Goal: Task Accomplishment & Management: Use online tool/utility

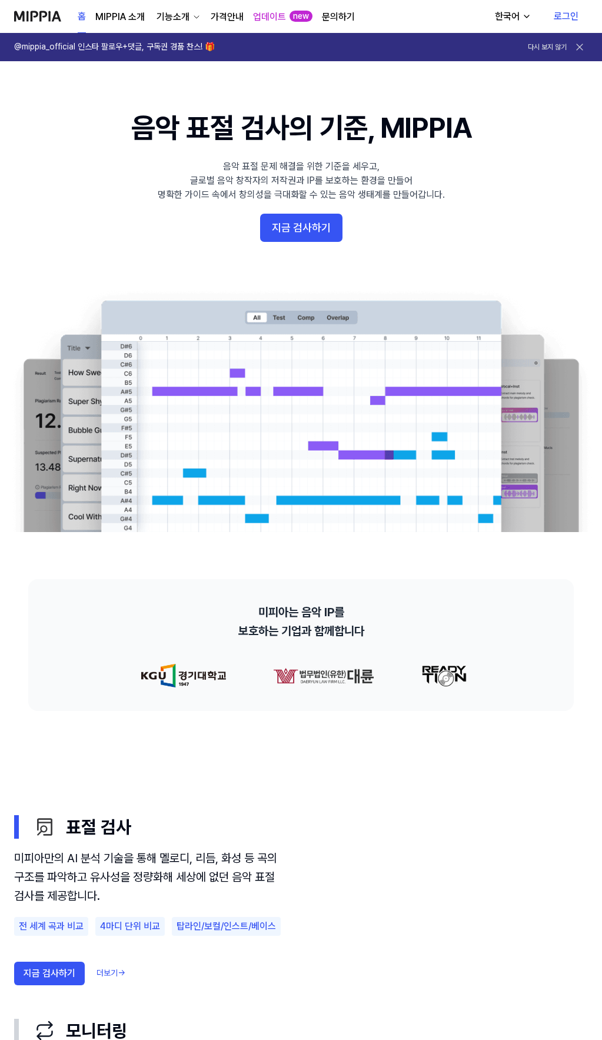
click at [573, 12] on link "로그인" at bounding box center [566, 16] width 44 height 33
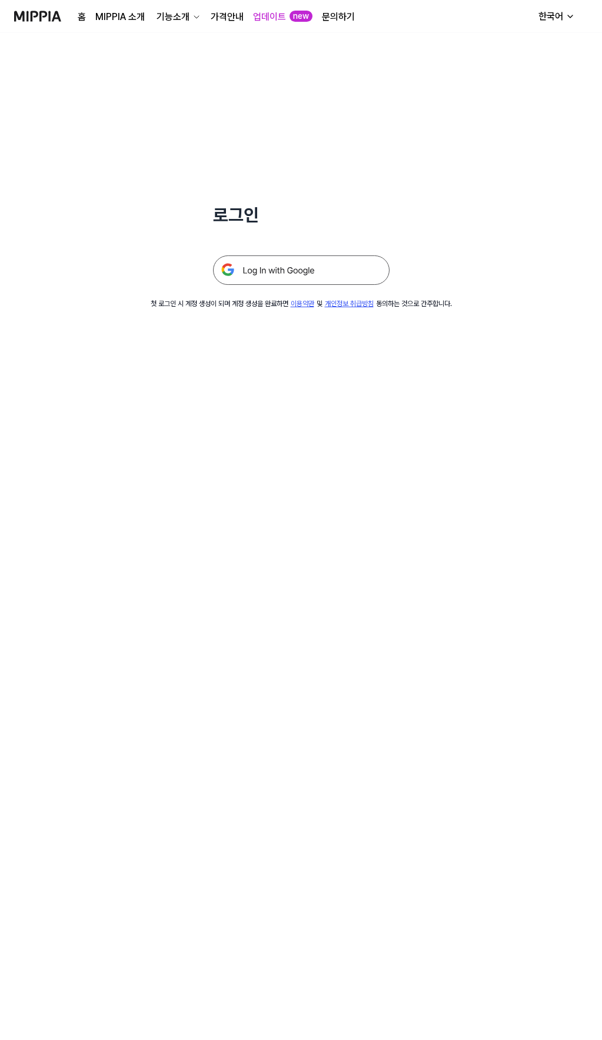
click at [324, 269] on img at bounding box center [301, 269] width 177 height 29
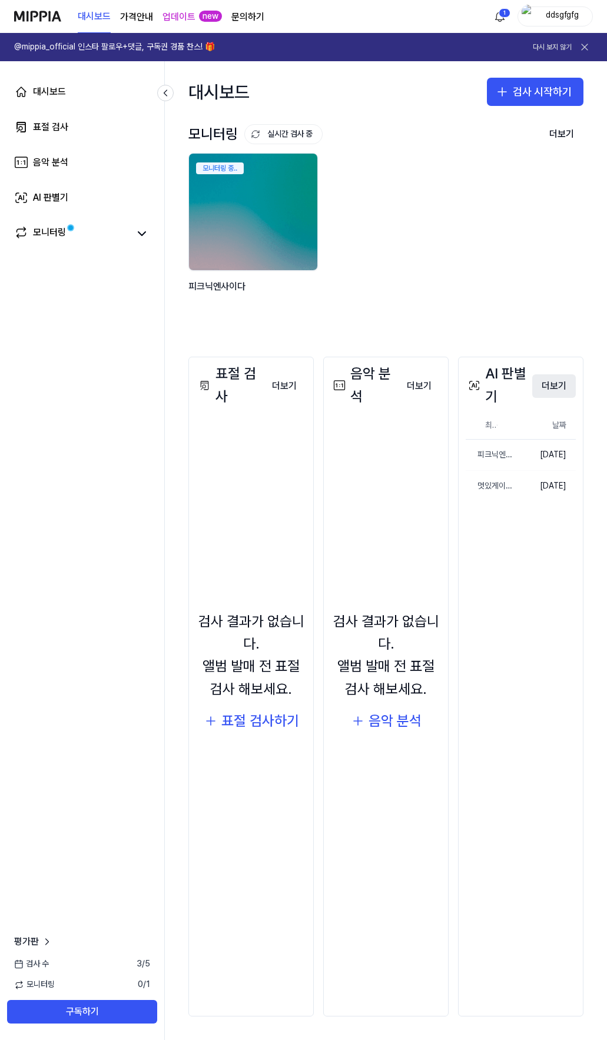
click at [551, 390] on button "더보기" at bounding box center [554, 386] width 44 height 24
